Goal: Answer question/provide support

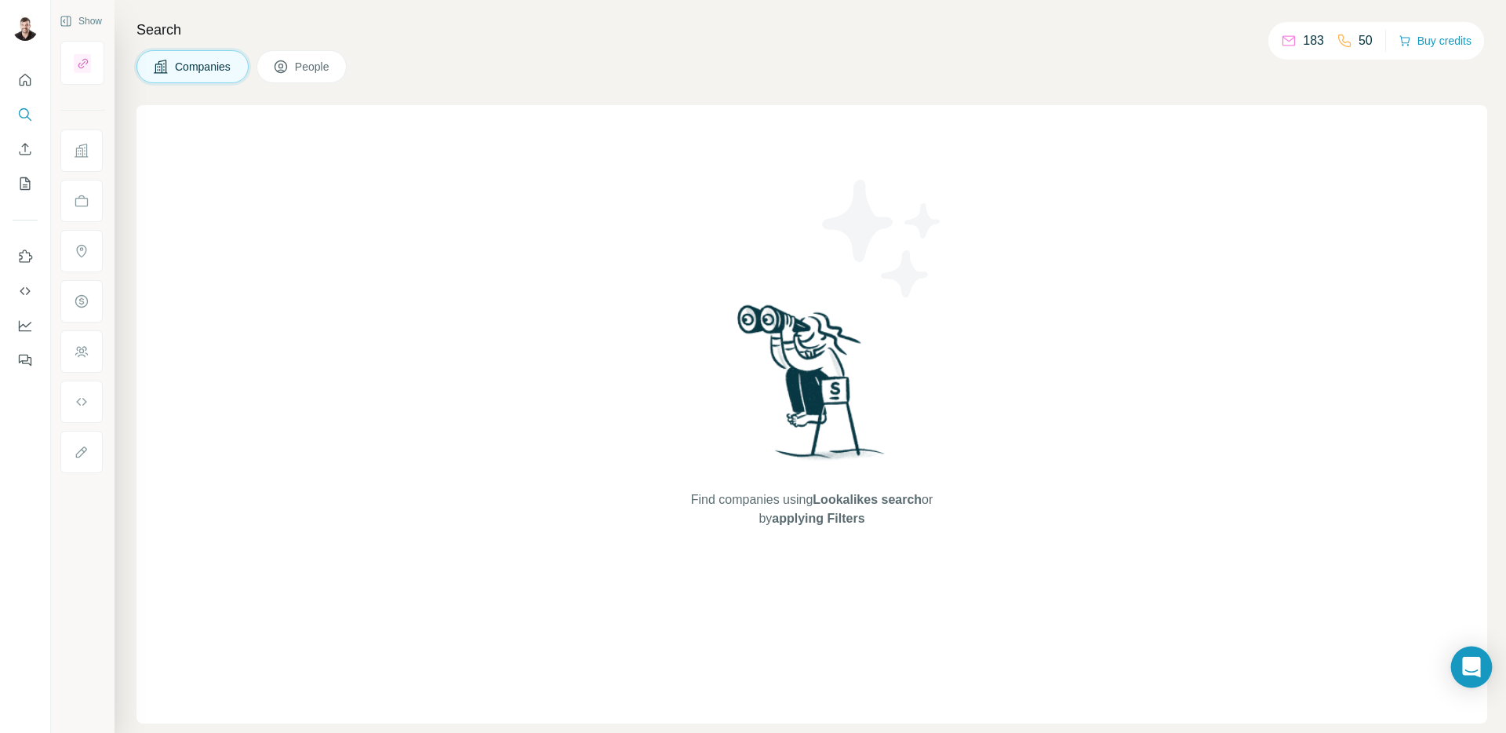
click at [1485, 678] on div "Open Intercom Messenger" at bounding box center [1472, 667] width 42 height 42
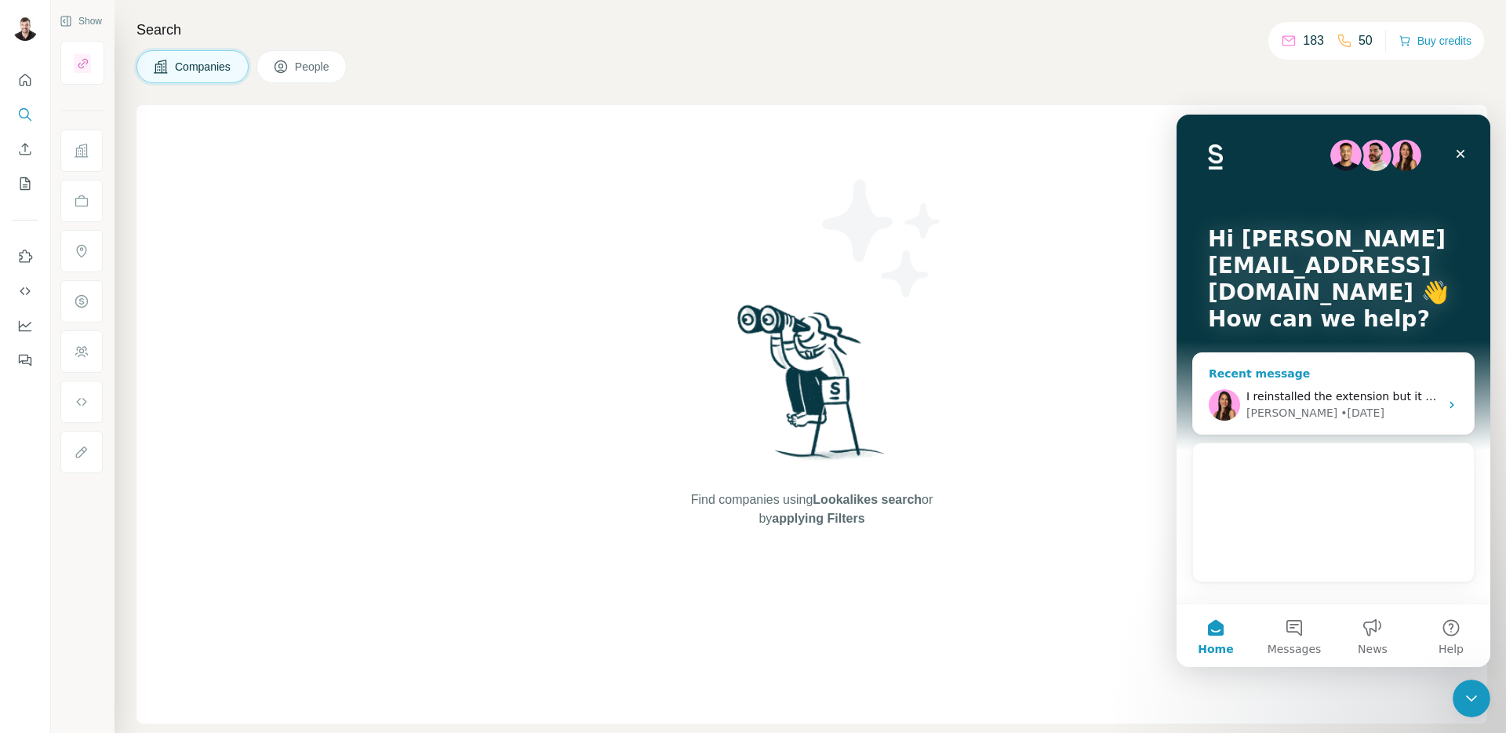
click at [1331, 401] on span "I reinstalled the extension but it ain't work" at bounding box center [1362, 396] width 233 height 13
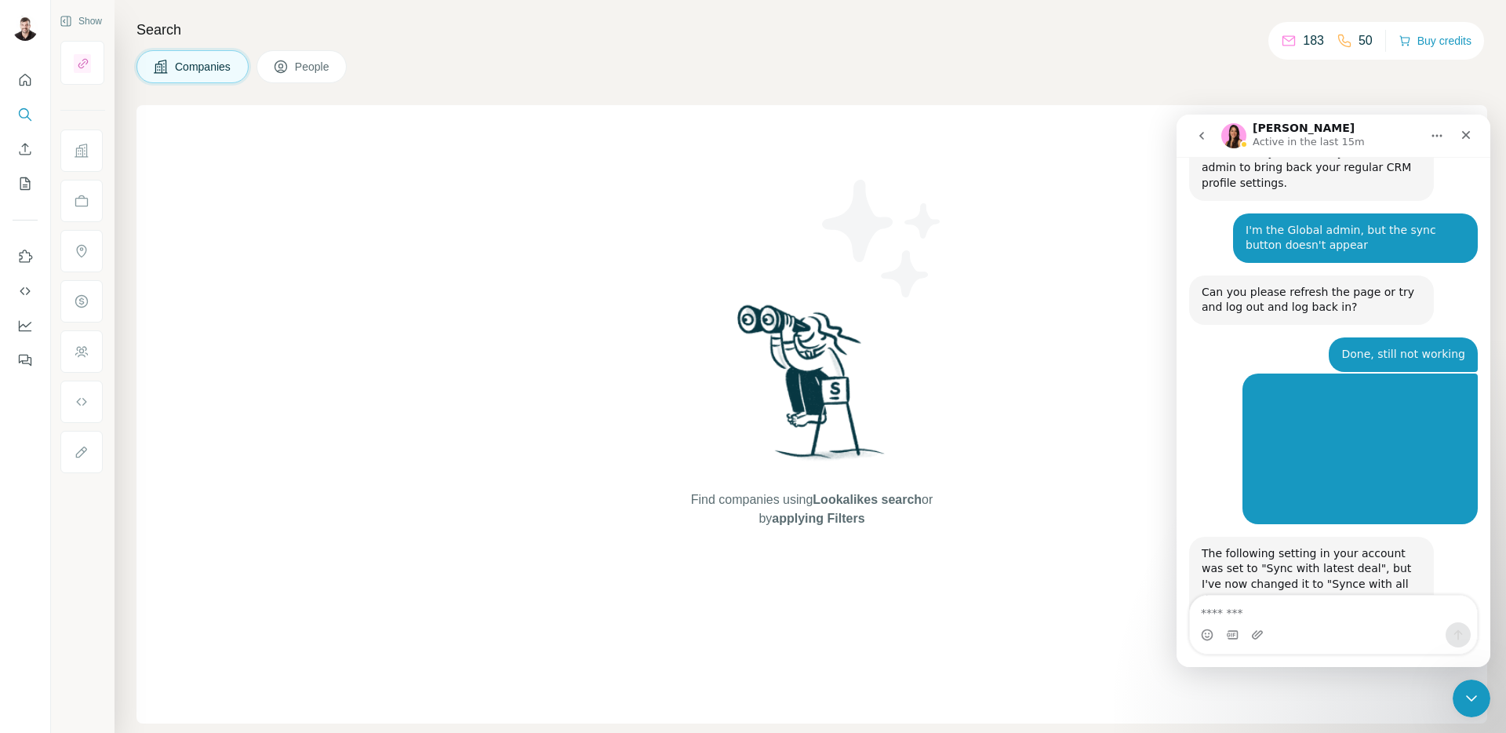
scroll to position [2707, 0]
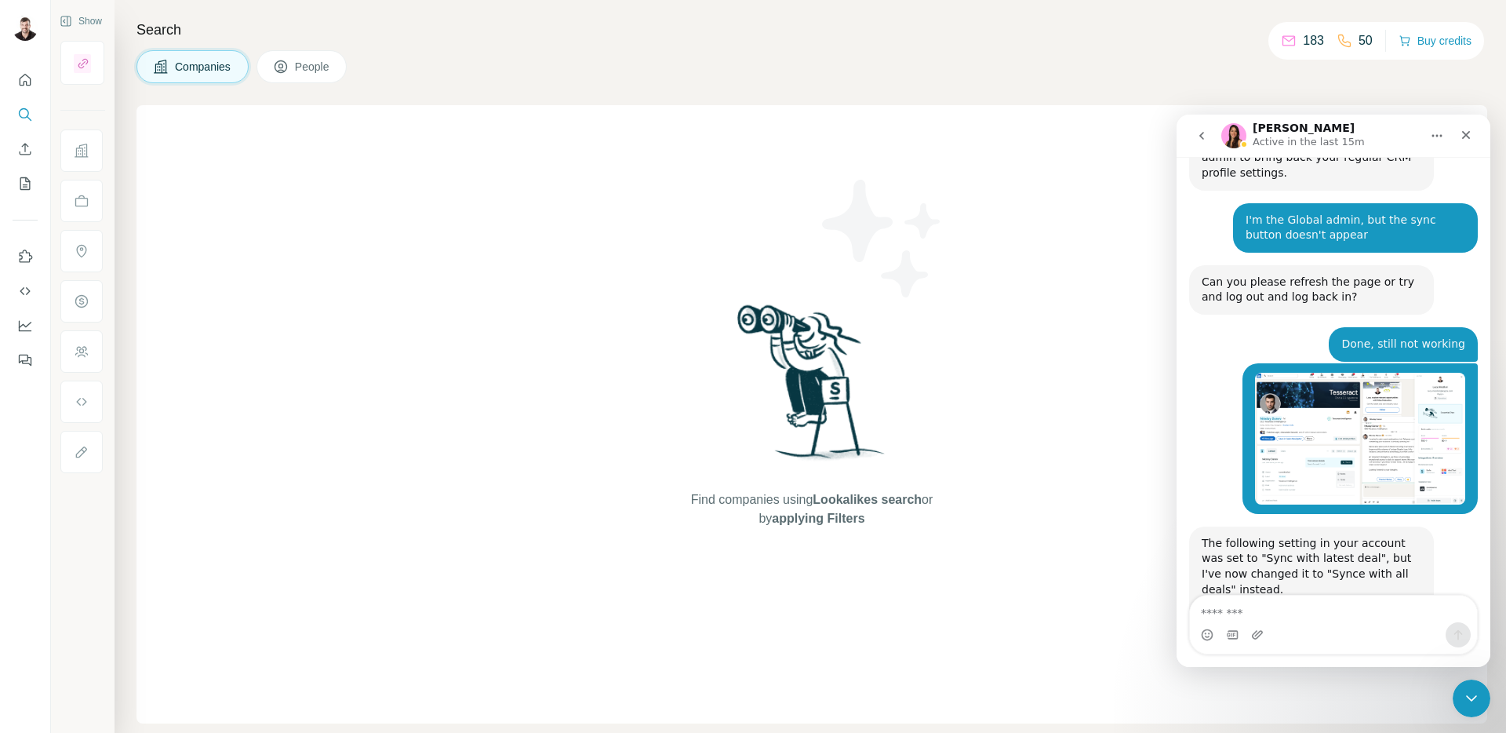
click at [1314, 620] on textarea "Message…" at bounding box center [1333, 608] width 287 height 27
type textarea "**********"
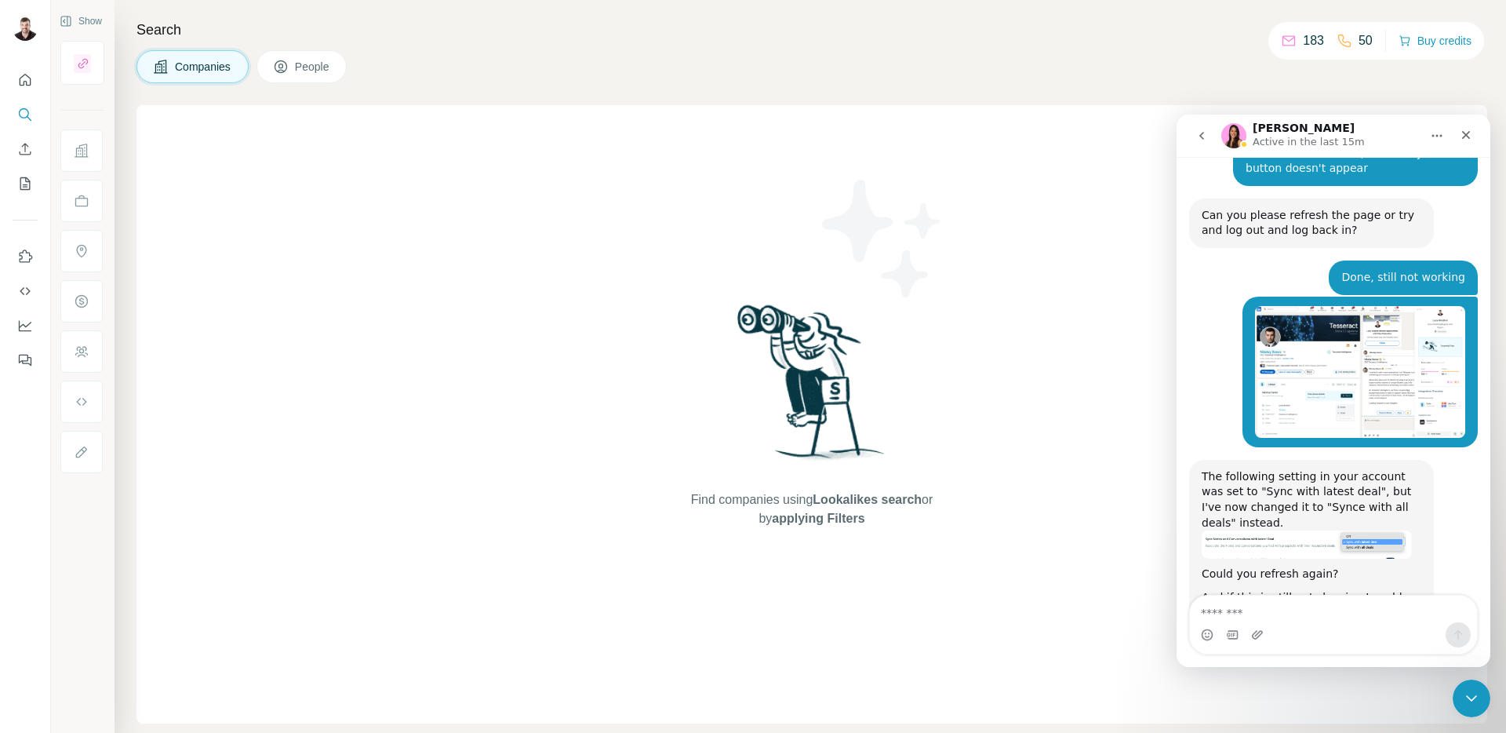
scroll to position [2775, 0]
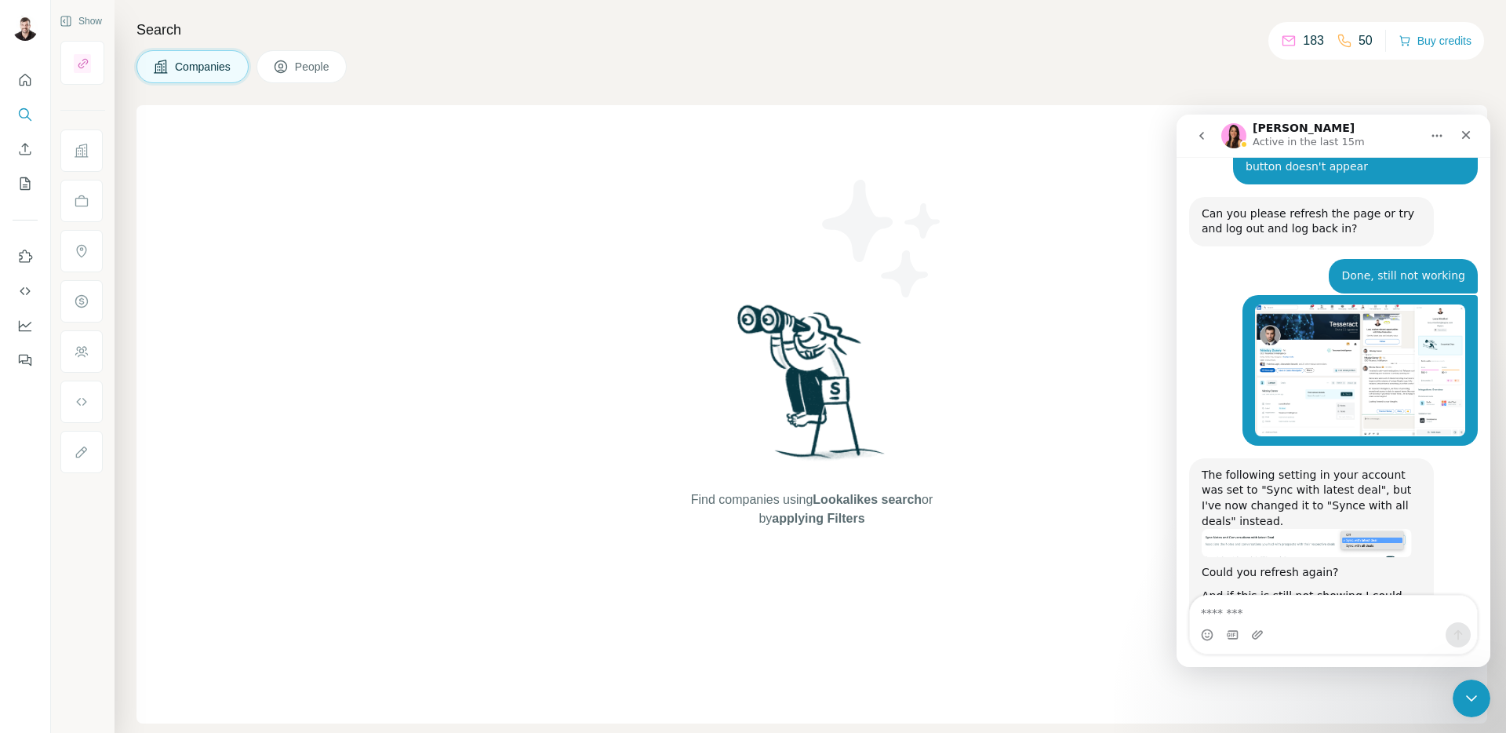
click at [1315, 620] on textarea "Message…" at bounding box center [1333, 608] width 287 height 27
click at [662, 183] on div "Find companies using Lookalikes search or by applying Filters" at bounding box center [811, 414] width 1351 height 618
click at [1460, 136] on icon "Close" at bounding box center [1466, 135] width 13 height 13
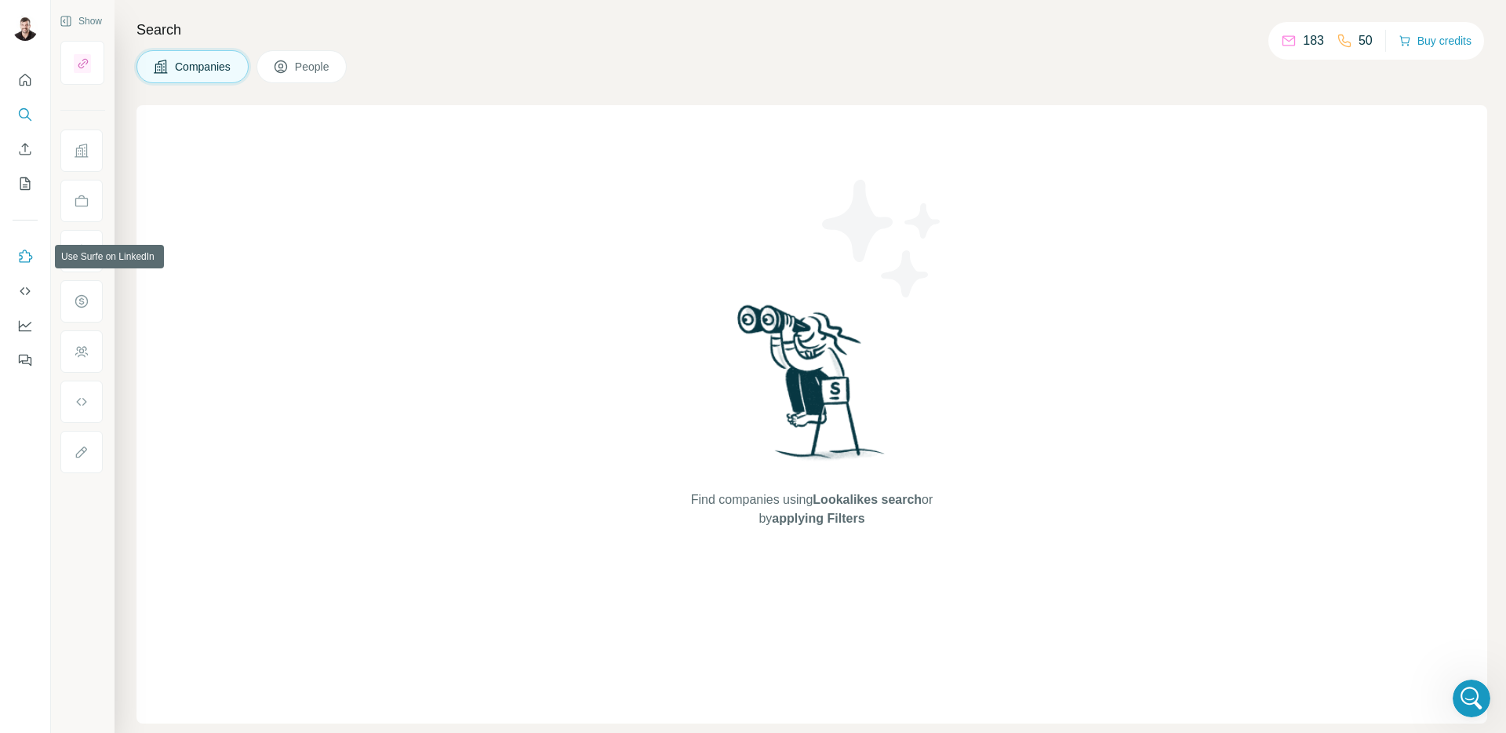
click at [26, 259] on icon "Use Surfe on LinkedIn" at bounding box center [25, 257] width 16 height 16
